Goal: Task Accomplishment & Management: Manage account settings

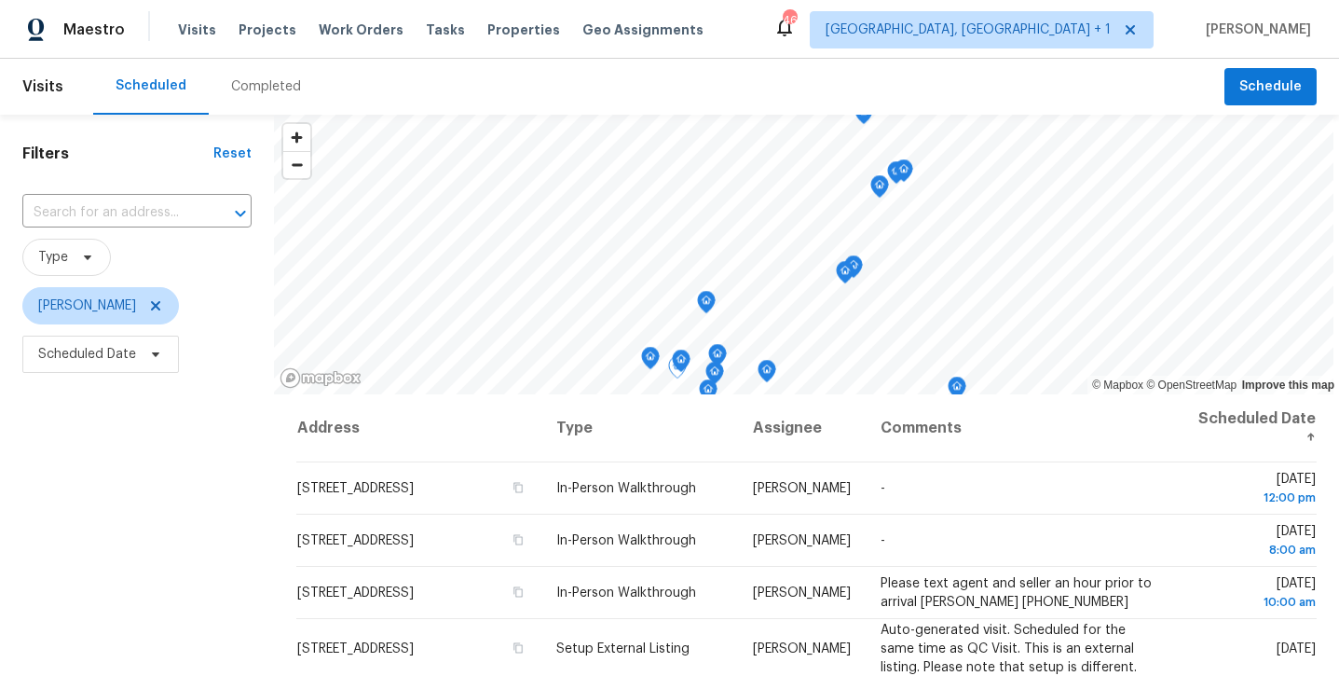
scroll to position [86, 0]
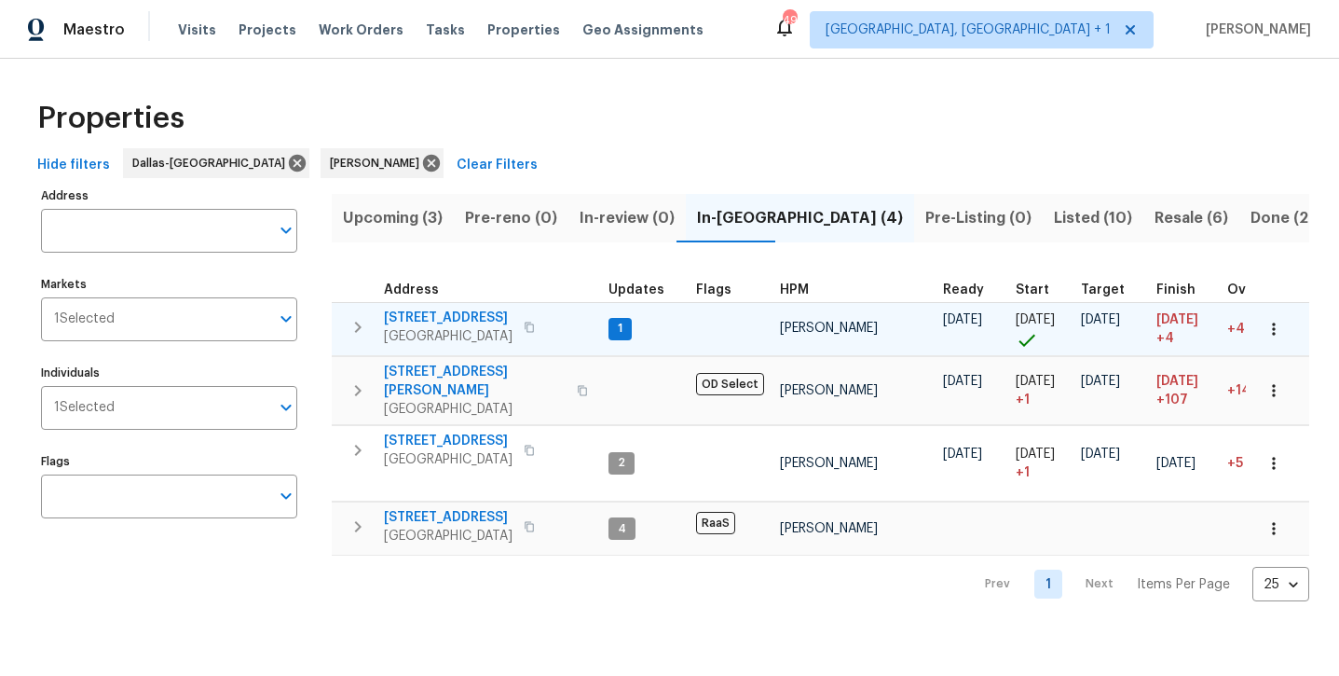
click at [449, 321] on span "[STREET_ADDRESS]" at bounding box center [448, 318] width 129 height 19
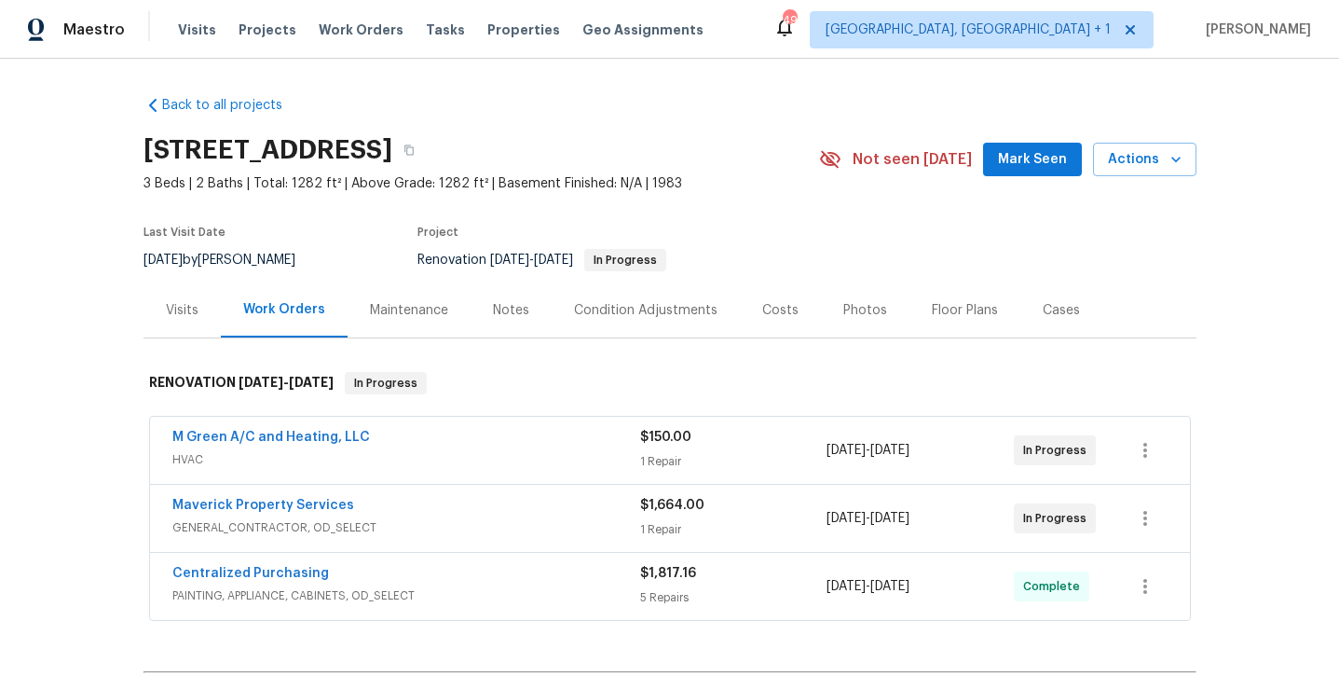
click at [1014, 168] on span "Mark Seen" at bounding box center [1032, 159] width 69 height 23
click at [493, 313] on div "Notes" at bounding box center [511, 310] width 36 height 19
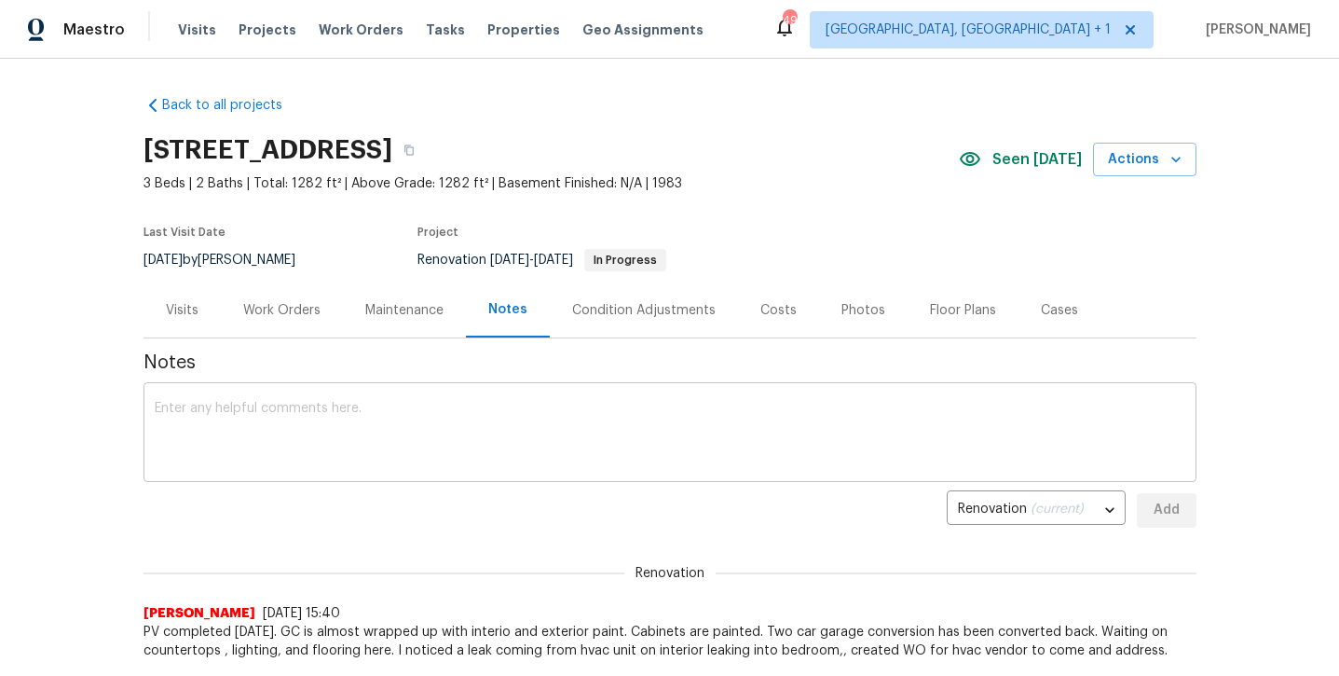
click at [487, 418] on textarea at bounding box center [670, 434] width 1031 height 65
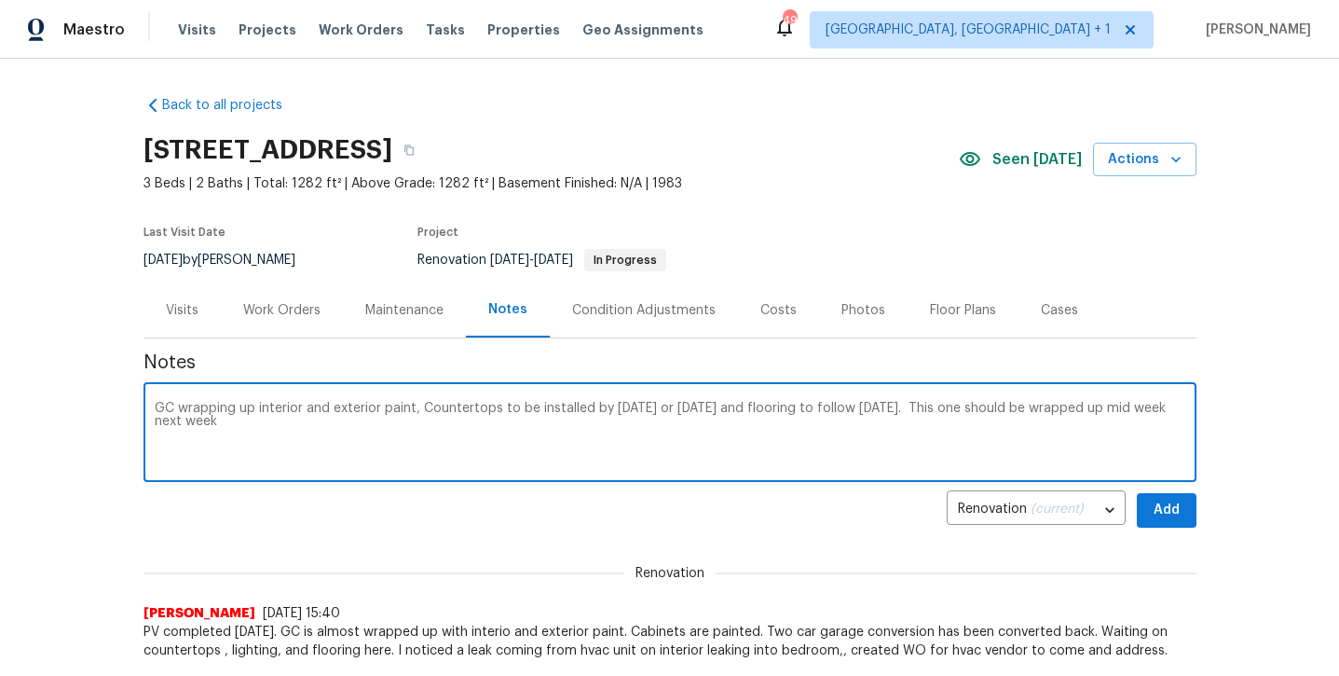
type textarea "GC wrapping up interior and exterior paint, Countertops to be installed by Frid…"
click at [1160, 518] on span "Add" at bounding box center [1167, 510] width 30 height 23
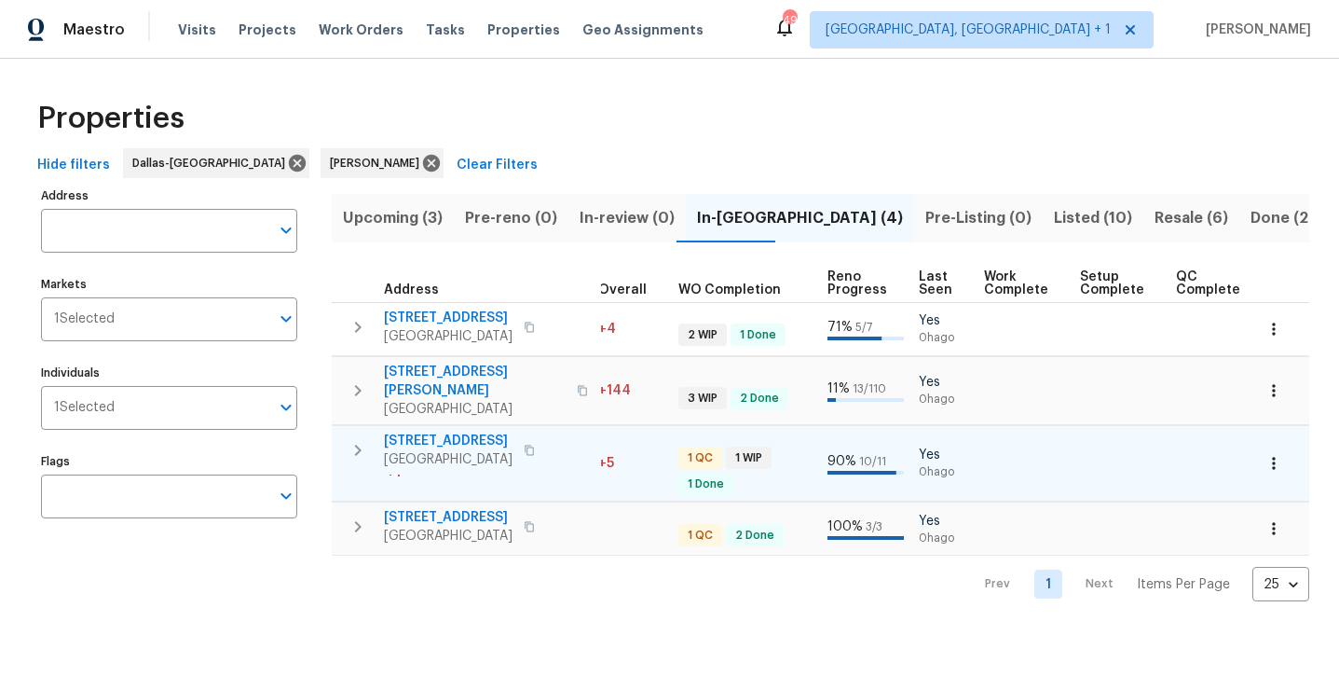
scroll to position [0, 627]
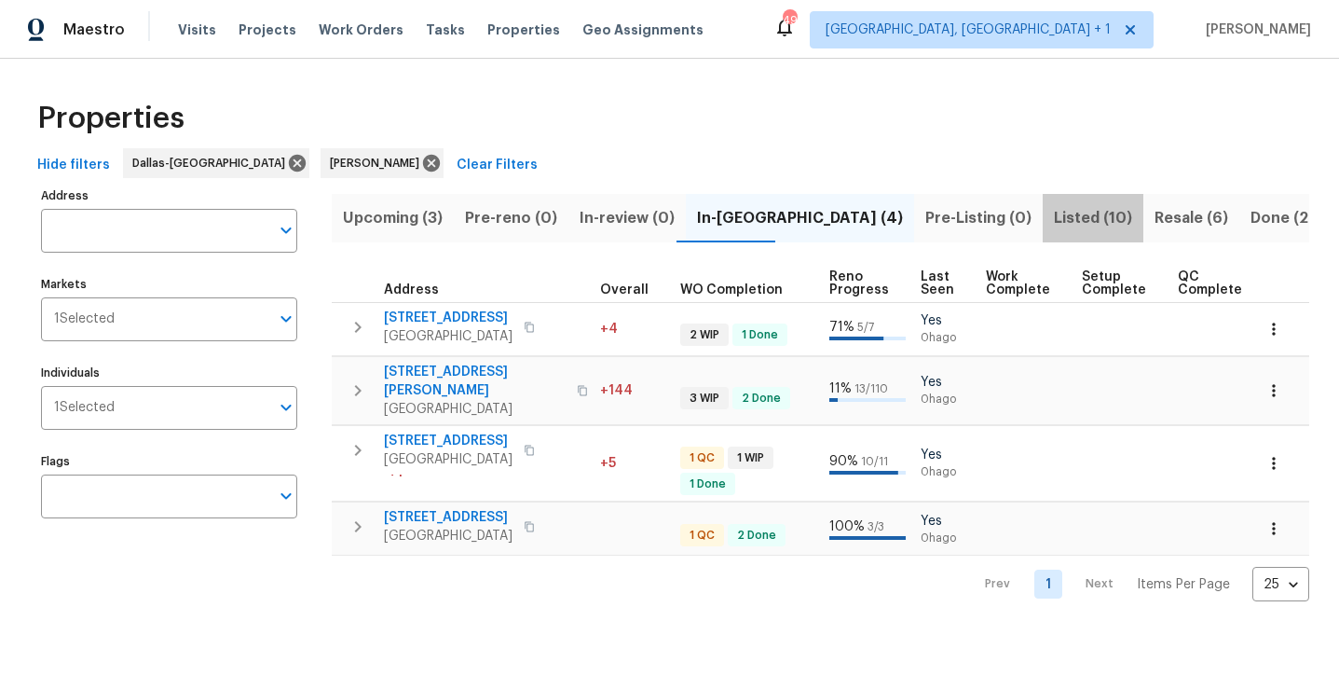
click at [1054, 213] on span "Listed (10)" at bounding box center [1093, 218] width 78 height 26
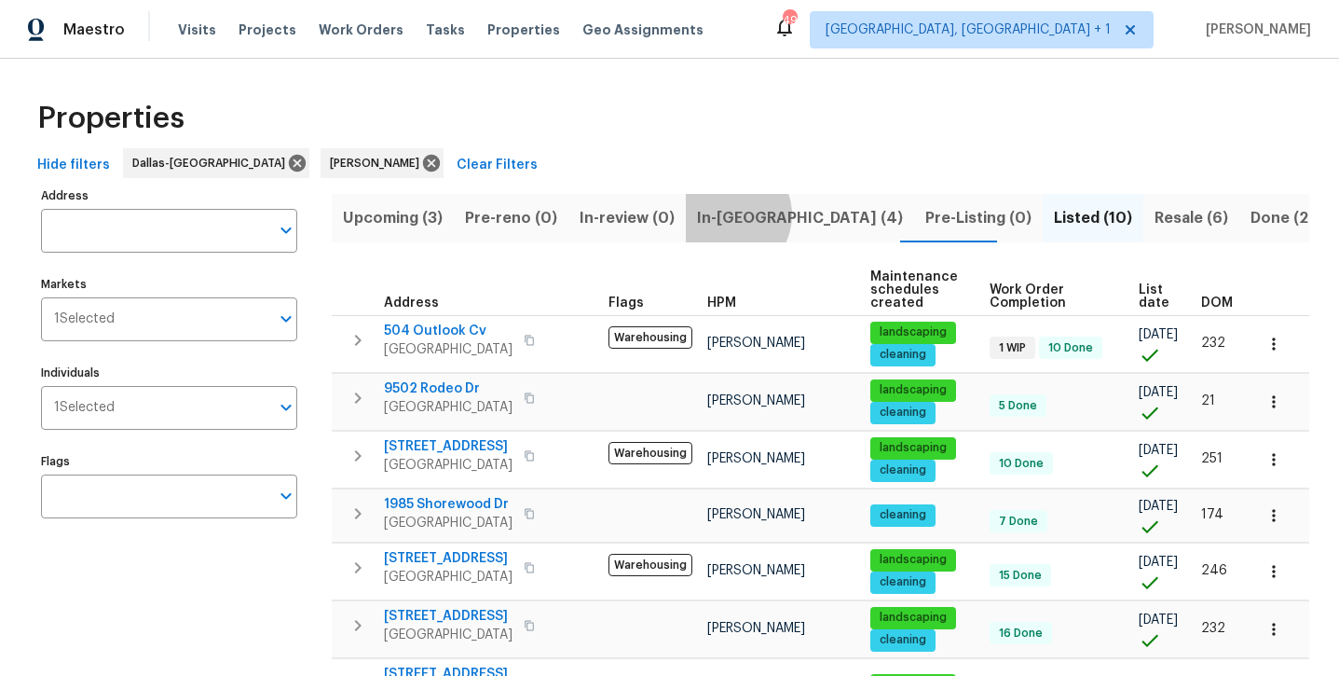
click at [720, 214] on span "In-[GEOGRAPHIC_DATA] (4)" at bounding box center [800, 218] width 206 height 26
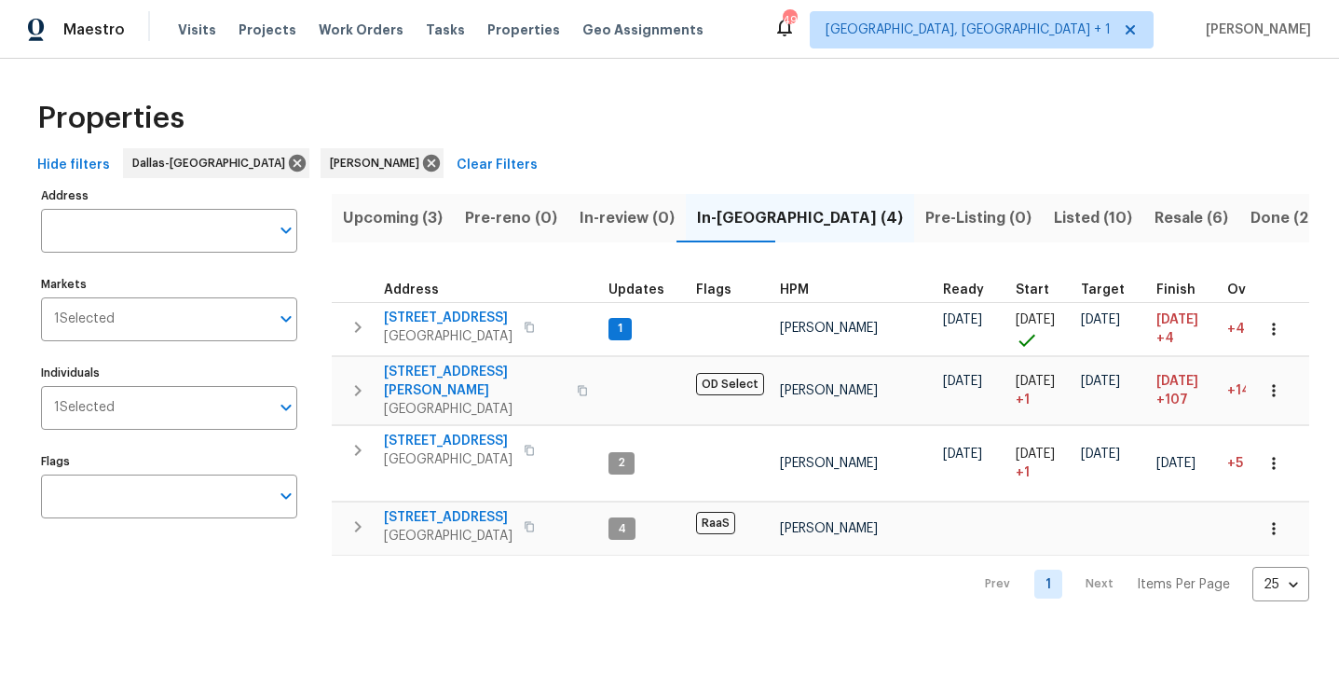
click at [410, 228] on span "Upcoming (3)" at bounding box center [393, 218] width 100 height 26
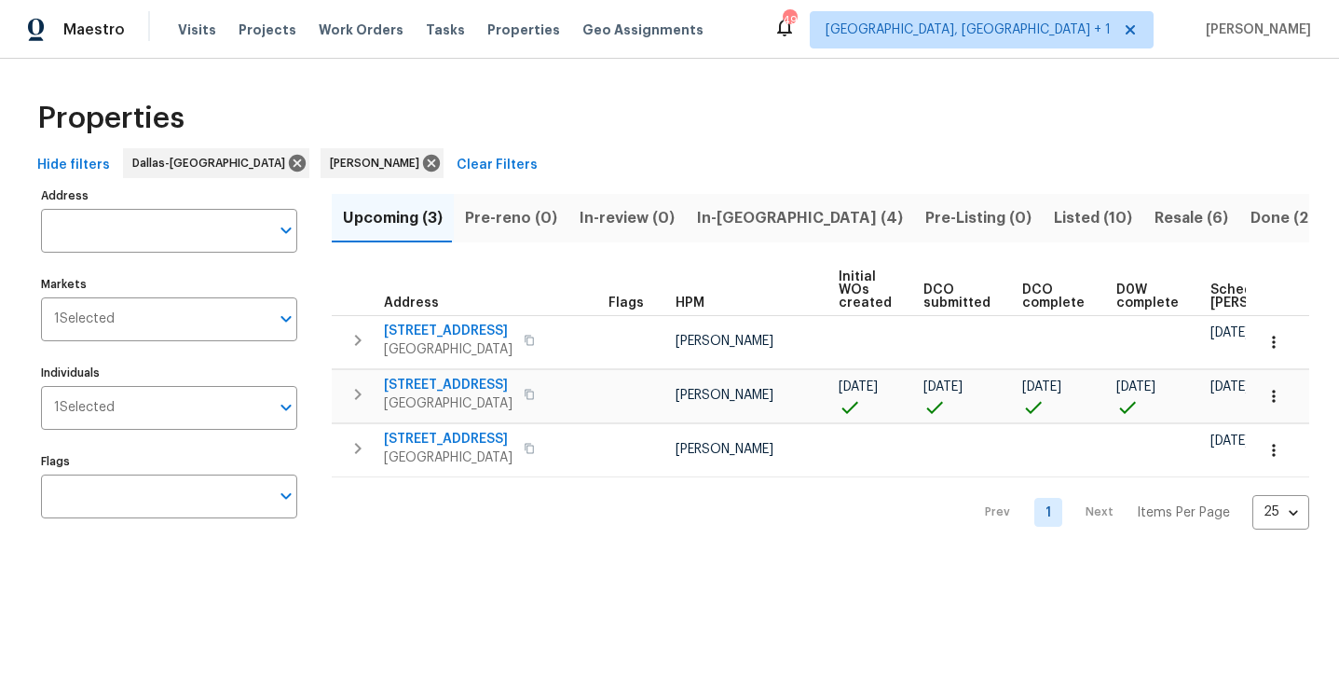
click at [714, 218] on span "In-[GEOGRAPHIC_DATA] (4)" at bounding box center [800, 218] width 206 height 26
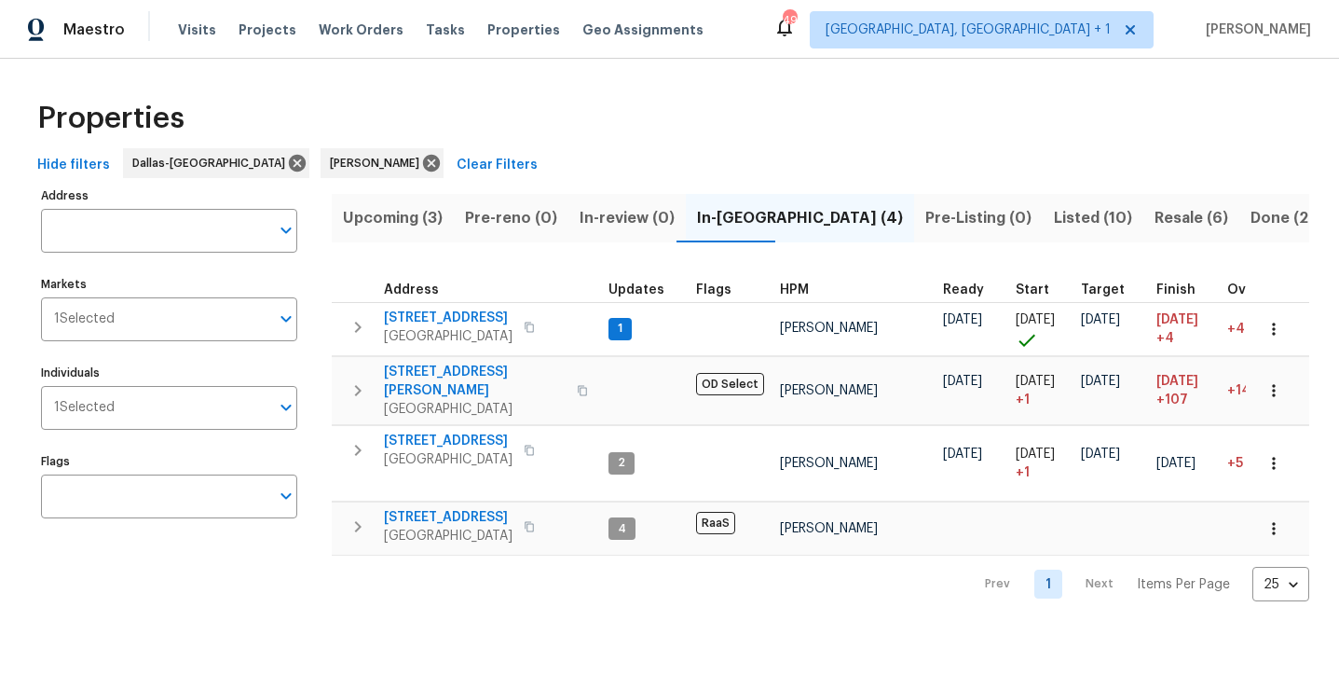
click at [1054, 217] on span "Listed (10)" at bounding box center [1093, 218] width 78 height 26
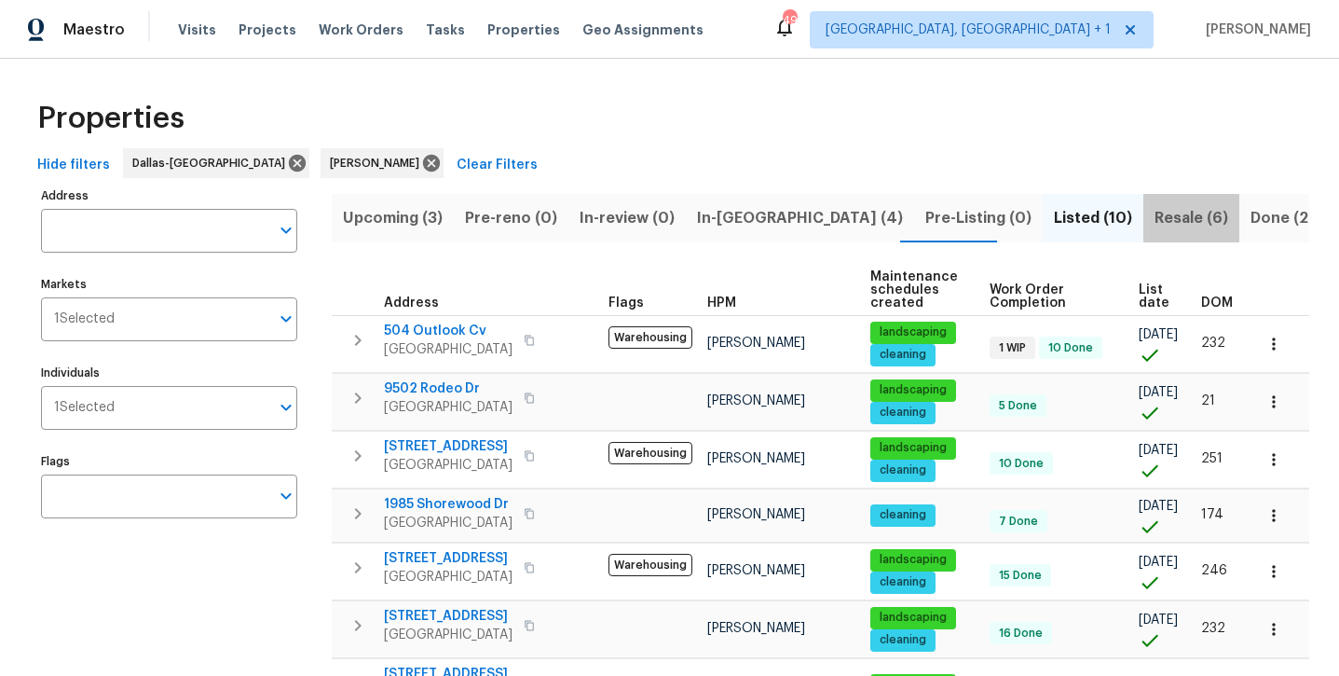
click at [1155, 221] on span "Resale (6)" at bounding box center [1192, 218] width 74 height 26
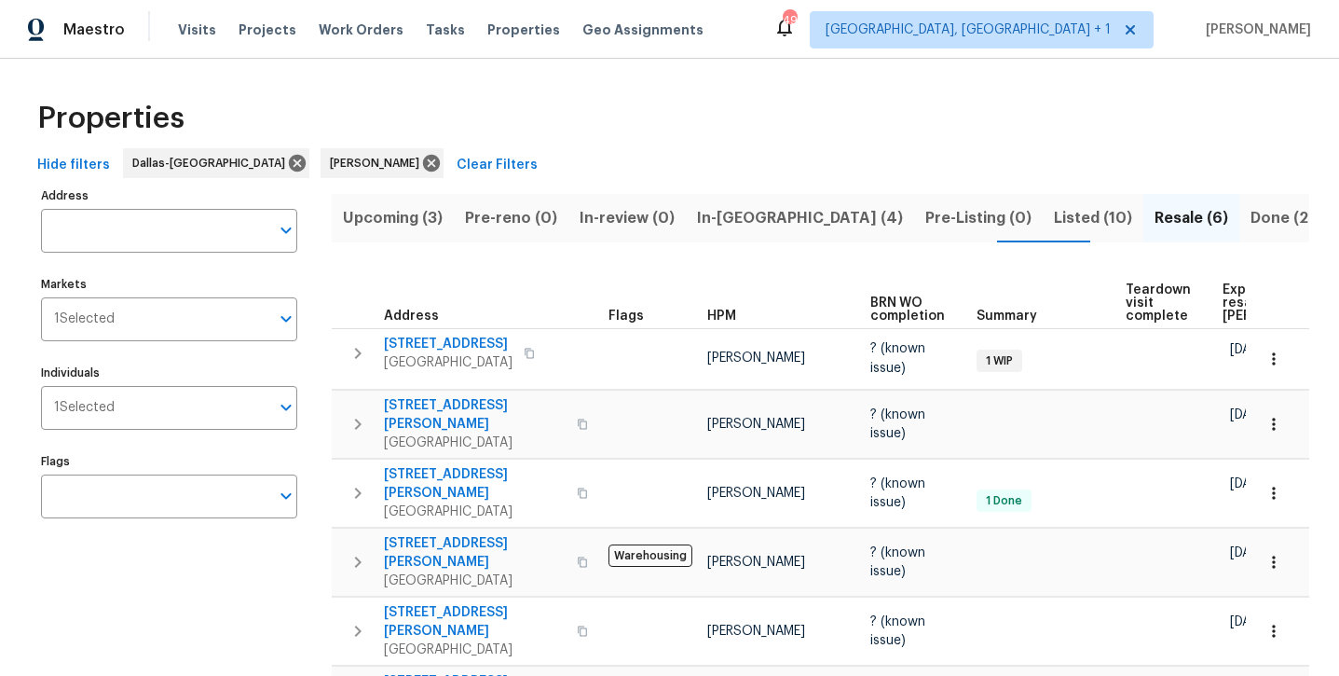
click at [1251, 227] on span "Done (260)" at bounding box center [1293, 218] width 85 height 26
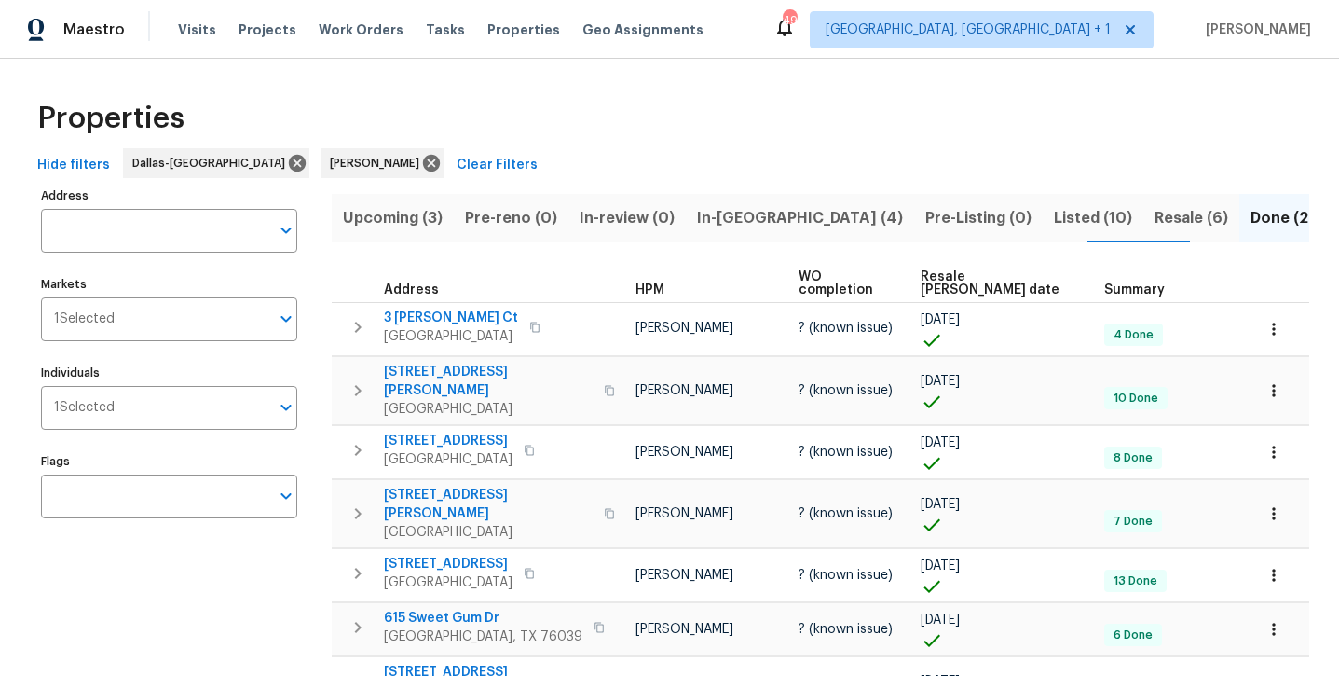
click at [1054, 224] on span "Listed (10)" at bounding box center [1093, 218] width 78 height 26
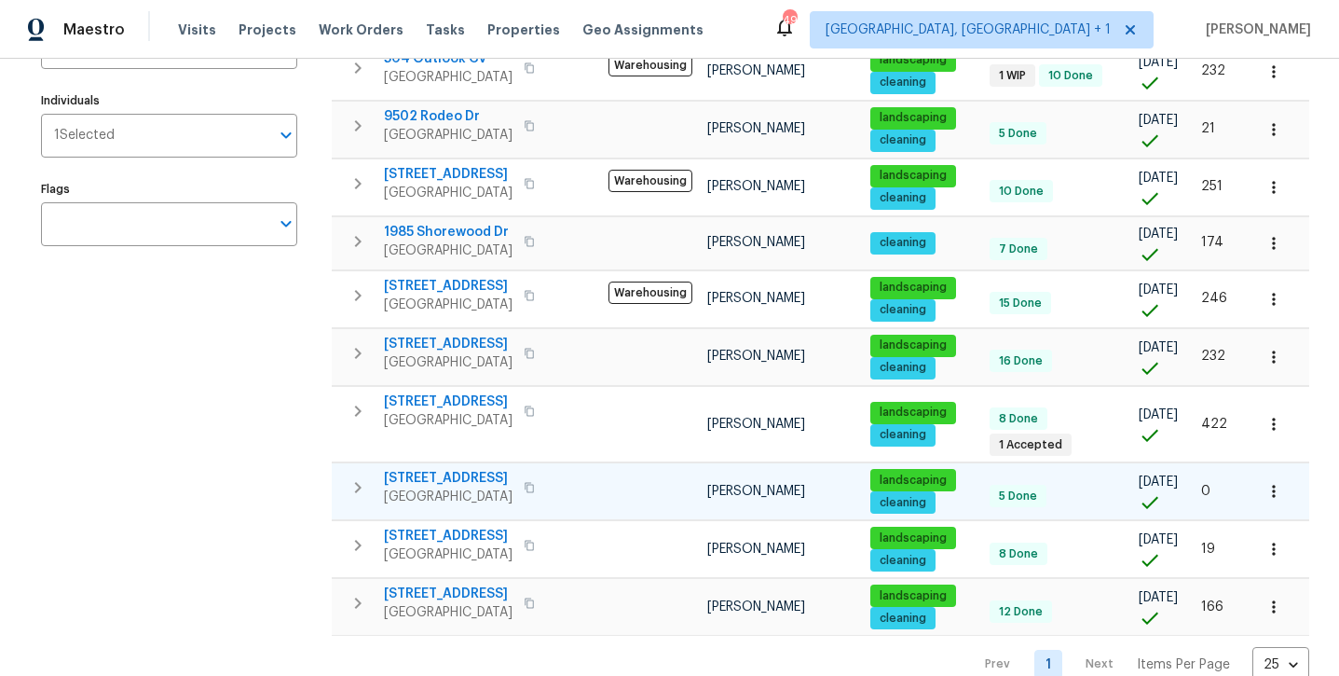
scroll to position [277, 0]
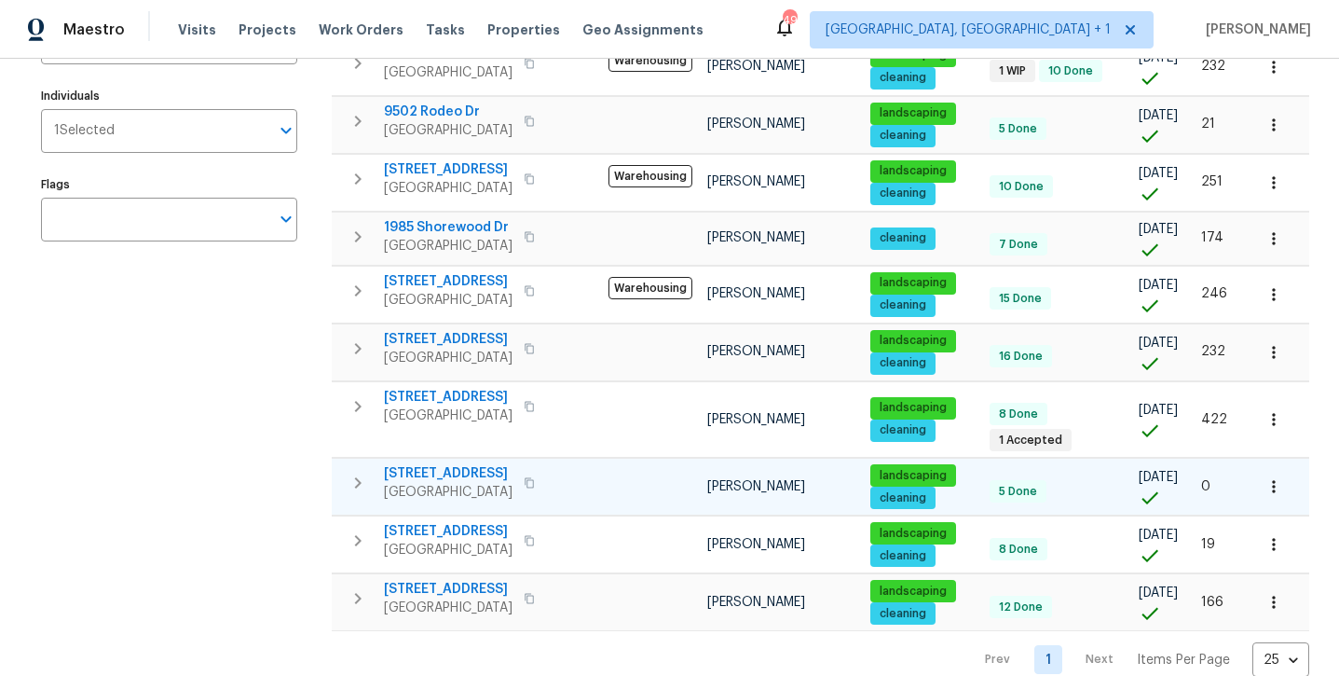
click at [449, 469] on span "[STREET_ADDRESS]" at bounding box center [448, 473] width 129 height 19
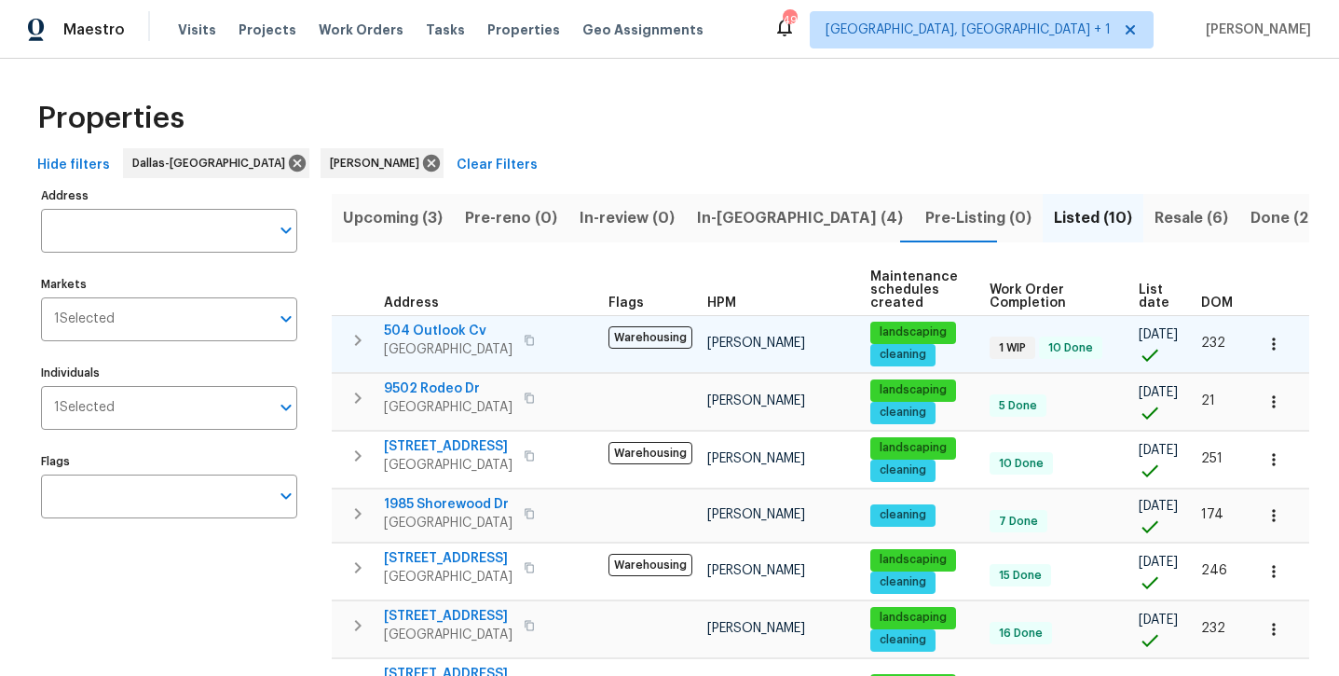
scroll to position [0, 0]
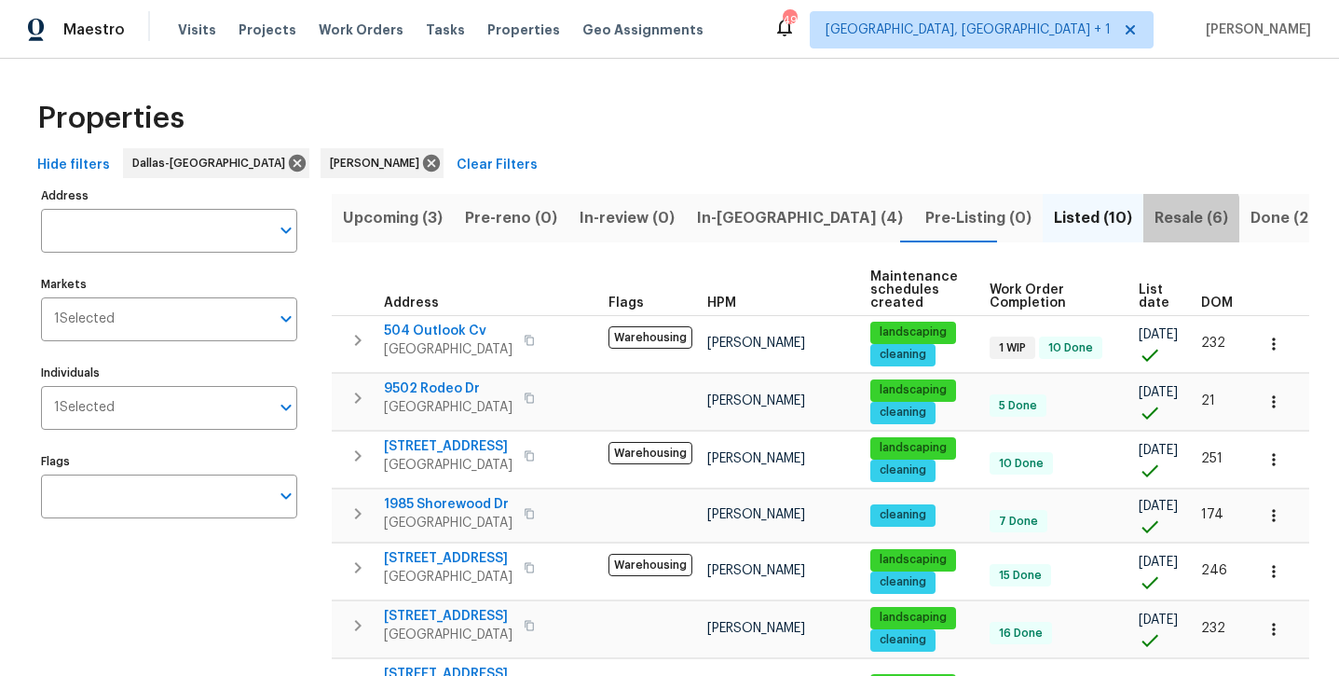
click at [1155, 219] on span "Resale (6)" at bounding box center [1192, 218] width 74 height 26
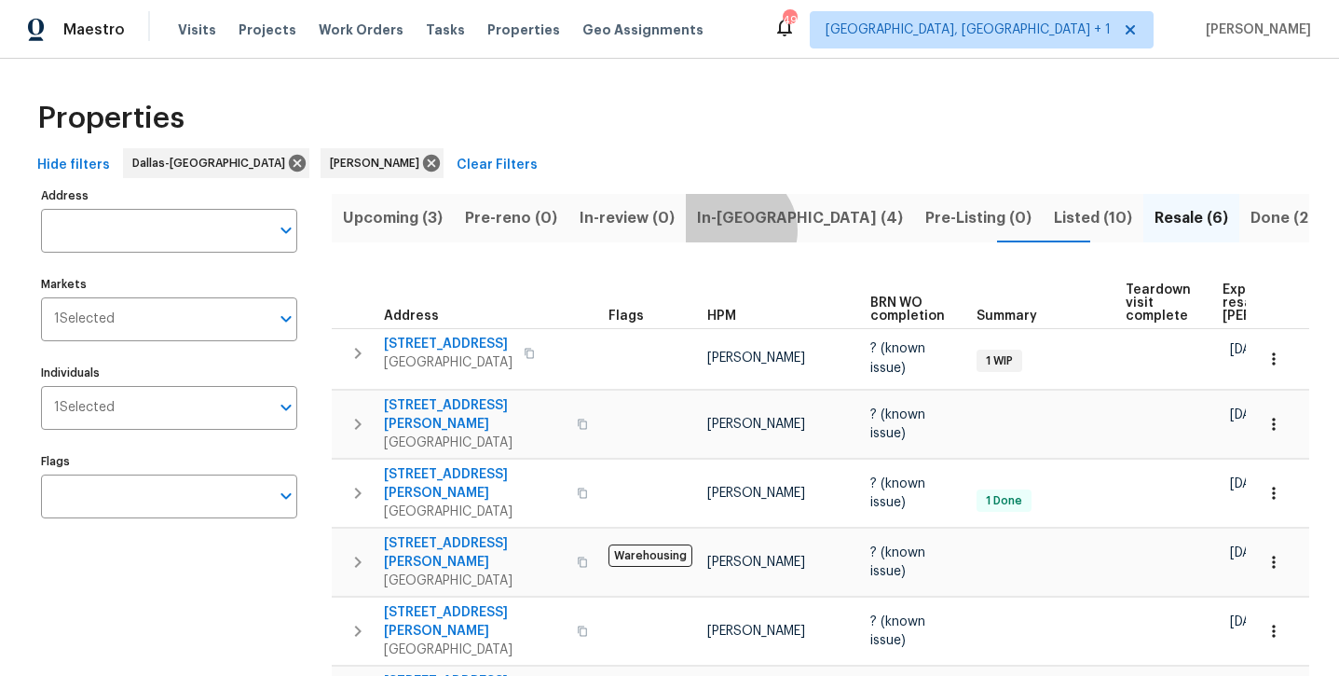
click at [725, 229] on span "In-[GEOGRAPHIC_DATA] (4)" at bounding box center [800, 218] width 206 height 26
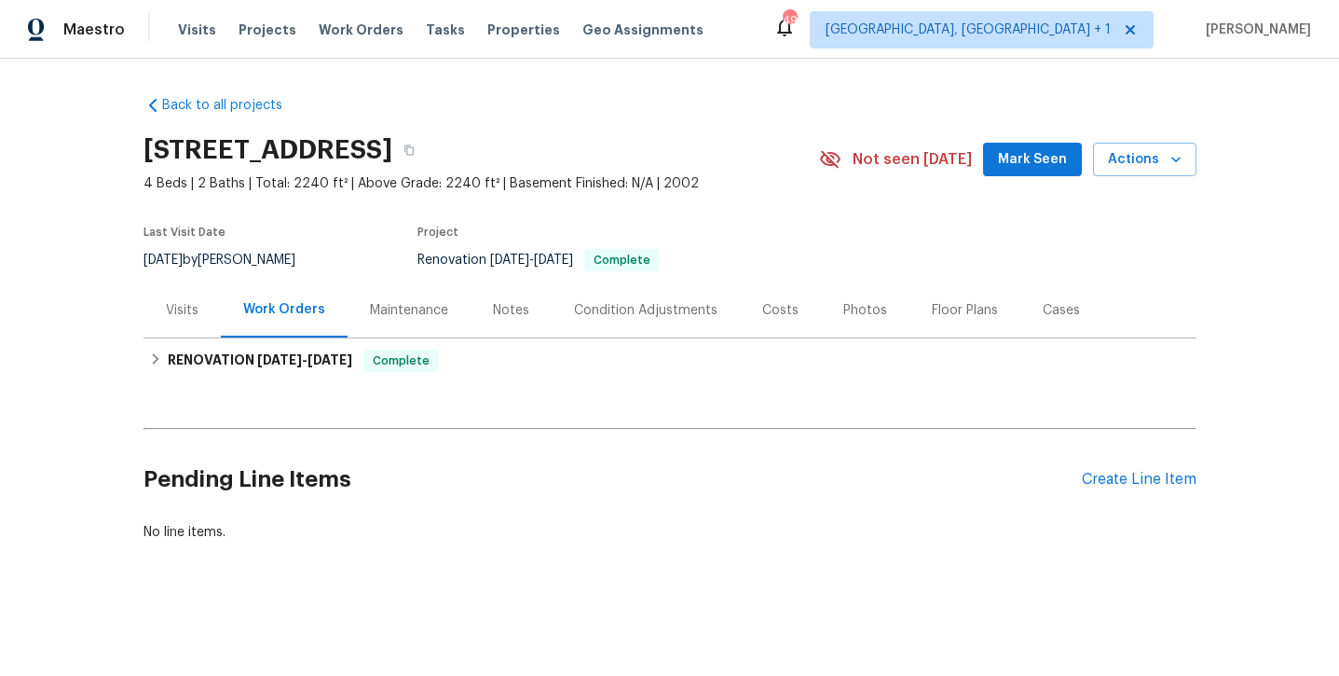
click at [859, 261] on section "8712 Trace Ridge Pkwy, Fort Worth, TX 76244 4 Beds | 2 Baths | Total: 2240 ft² …" at bounding box center [670, 204] width 1053 height 157
